Goal: Communication & Community: Ask a question

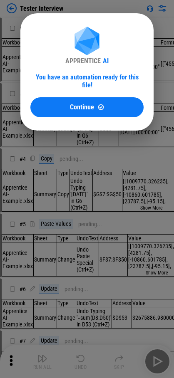
drag, startPoint x: 105, startPoint y: 111, endPoint x: 92, endPoint y: 87, distance: 27.3
click at [105, 111] on div "APPRENTICE AI You have an automation ready for this file! Continue" at bounding box center [86, 71] width 133 height 117
click at [82, 89] on div "APPRENTICE AI You have an automation ready for this file! Continue" at bounding box center [86, 72] width 113 height 91
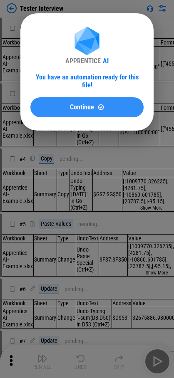
click at [83, 97] on button "Continue" at bounding box center [86, 107] width 113 height 20
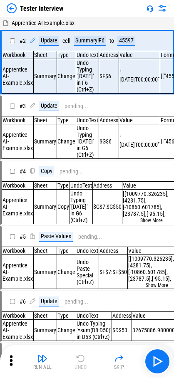
click at [12, 5] on img at bounding box center [12, 8] width 10 height 10
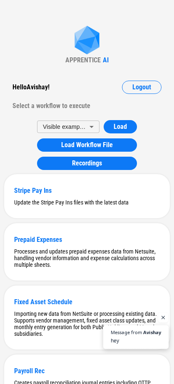
click at [144, 335] on span "Avishay" at bounding box center [152, 332] width 18 height 5
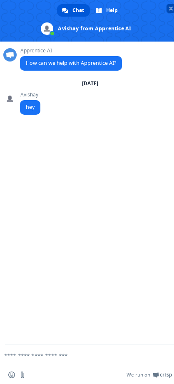
click at [145, 6] on span at bounding box center [90, 21] width 180 height 42
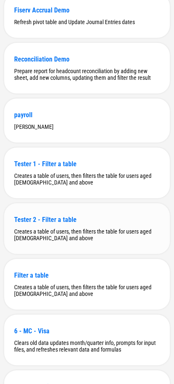
scroll to position [2474, 0]
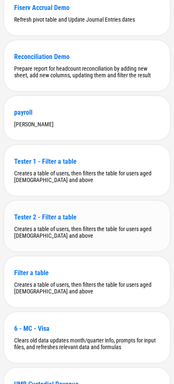
click at [64, 211] on div "Tester 2 - Filter a table Creates a table of users, then filters the table for …" at bounding box center [86, 226] width 165 height 51
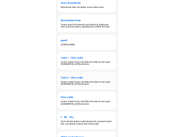
scroll to position [0, 0]
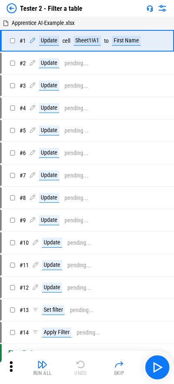
click at [145, 9] on img at bounding box center [149, 8] width 7 height 7
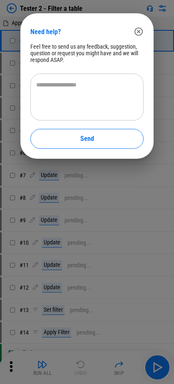
click at [145, 30] on div "Need help? Feel free to send us any feedback, suggestion, question or request y…" at bounding box center [87, 86] width 174 height 172
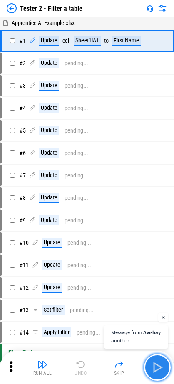
click at [145, 363] on img "button" at bounding box center [157, 367] width 13 height 13
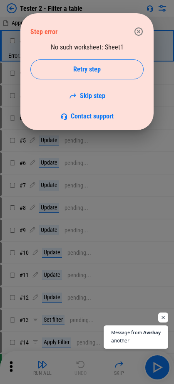
click at [143, 338] on span "another" at bounding box center [135, 341] width 49 height 8
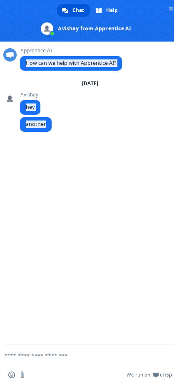
drag, startPoint x: 163, startPoint y: 9, endPoint x: 52, endPoint y: 263, distance: 277.4
click at [86, 148] on div "Chat Help Avishay from Apprentice AI More channels Apprentice AI How can we hel…" at bounding box center [90, 192] width 180 height 384
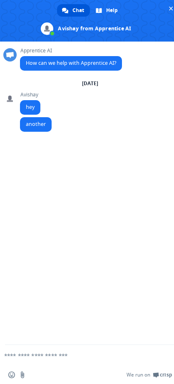
click at [74, 353] on textarea "Compose your message..." at bounding box center [76, 355] width 145 height 7
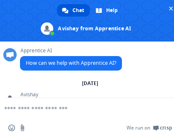
click at [50, 108] on textarea "Compose your message..." at bounding box center [76, 108] width 145 height 7
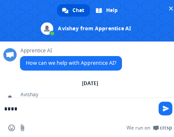
type textarea "****"
click at [145, 75] on div "Apprentice AI How can we help with Apprentice AI?" at bounding box center [98, 64] width 157 height 32
click at [37, 108] on textarea "****" at bounding box center [76, 108] width 145 height 7
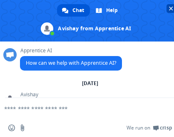
click at [145, 6] on span at bounding box center [90, 21] width 180 height 42
